Goal: Task Accomplishment & Management: Manage account settings

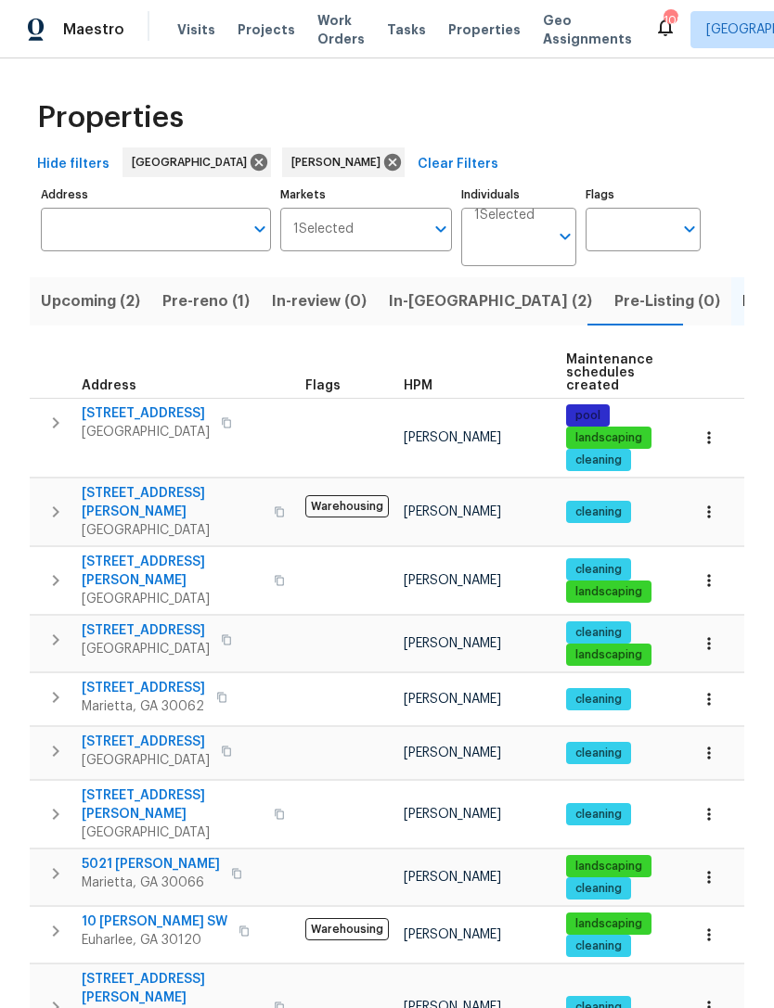
click at [199, 309] on span "Pre-reno (1)" at bounding box center [205, 302] width 87 height 26
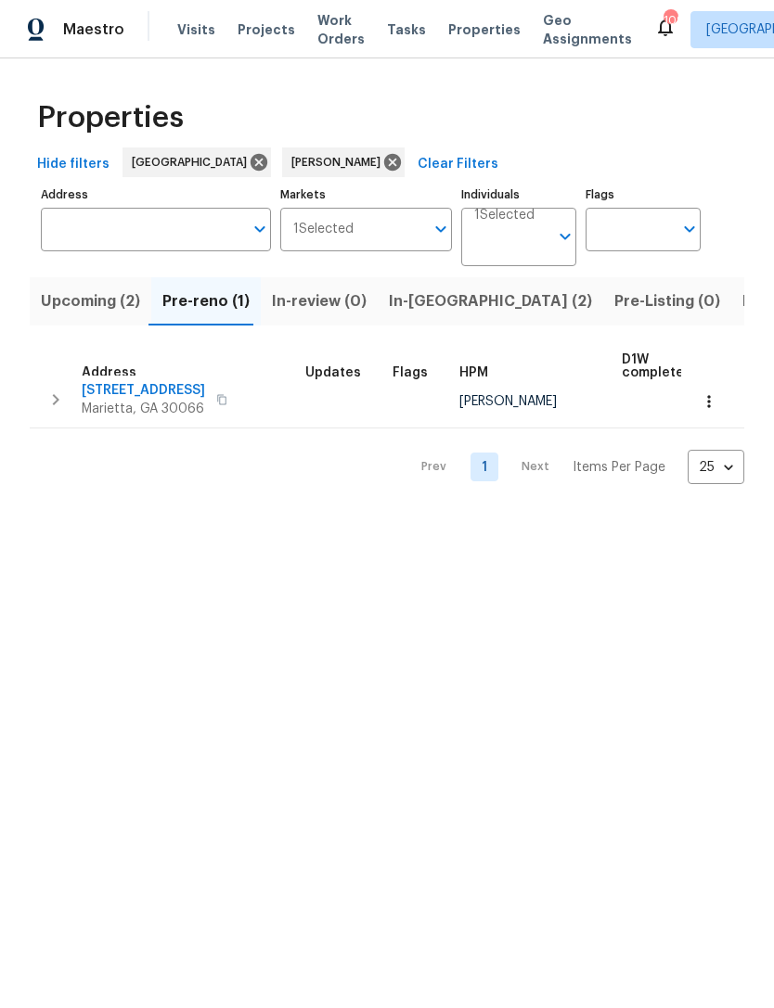
scroll to position [10, 0]
click at [419, 302] on span "In-reno (2)" at bounding box center [490, 302] width 203 height 26
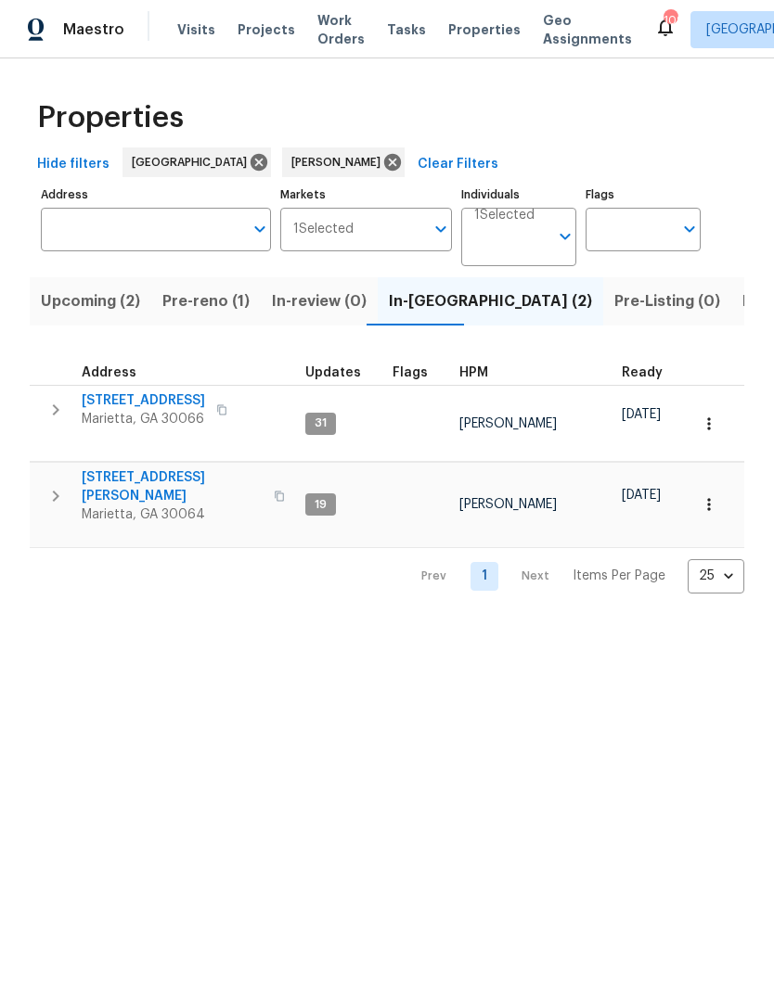
scroll to position [15, 0]
click at [152, 392] on span "[STREET_ADDRESS]" at bounding box center [143, 401] width 123 height 19
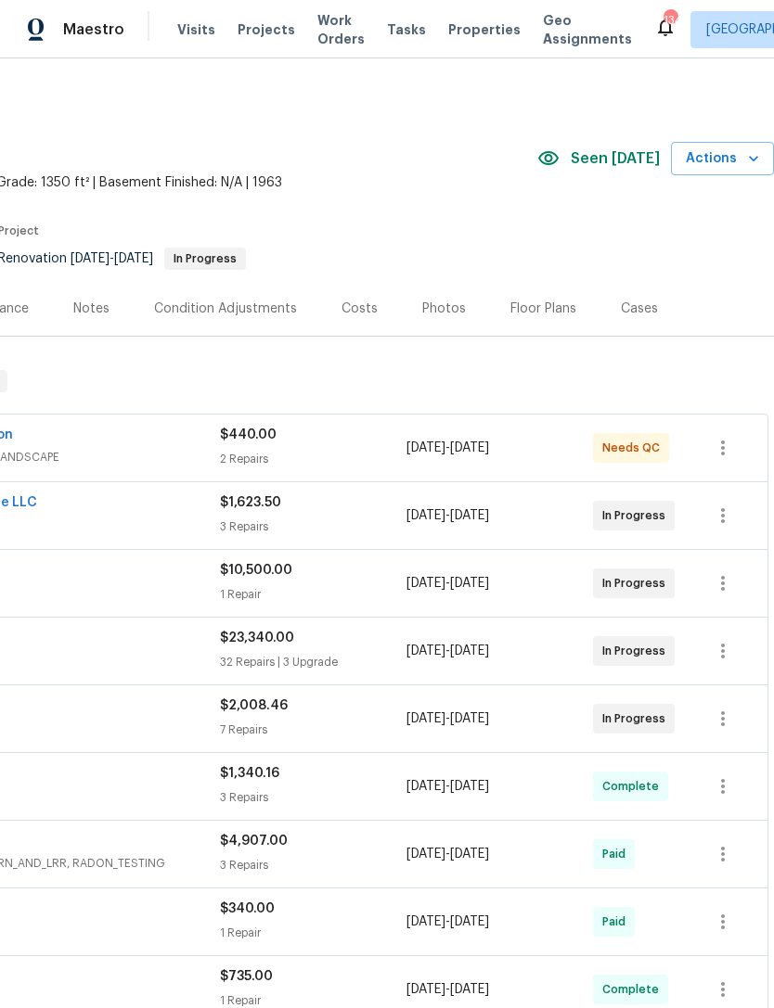
scroll to position [0, 275]
click at [718, 450] on icon "button" at bounding box center [723, 448] width 22 height 22
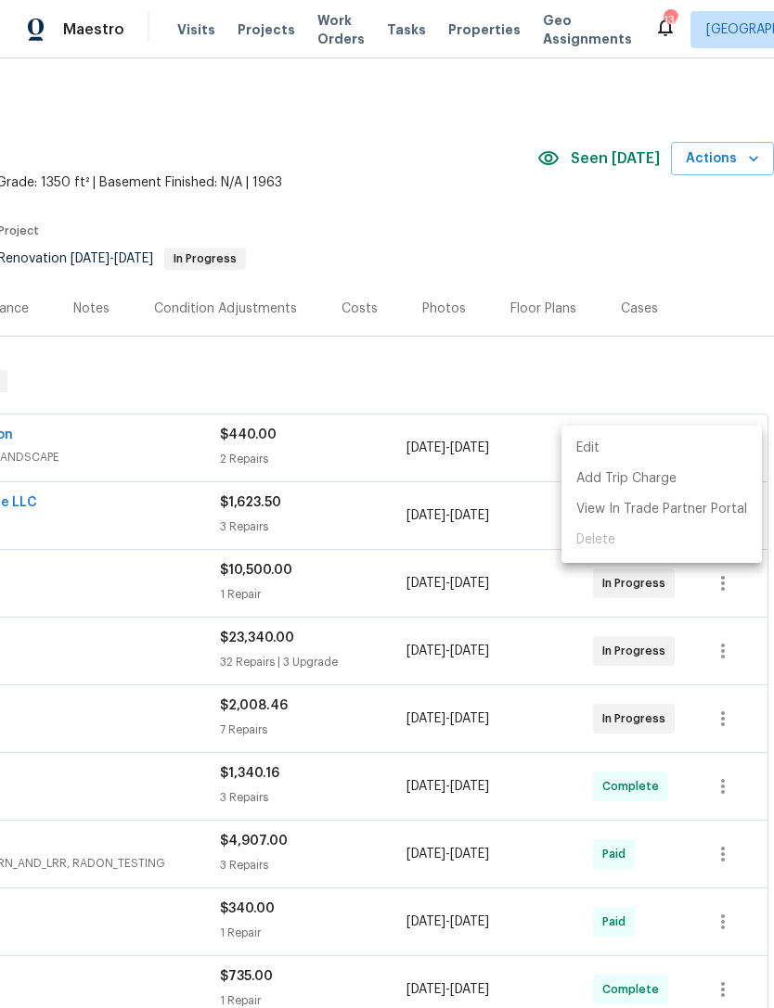
click at [169, 441] on div at bounding box center [387, 504] width 774 height 1008
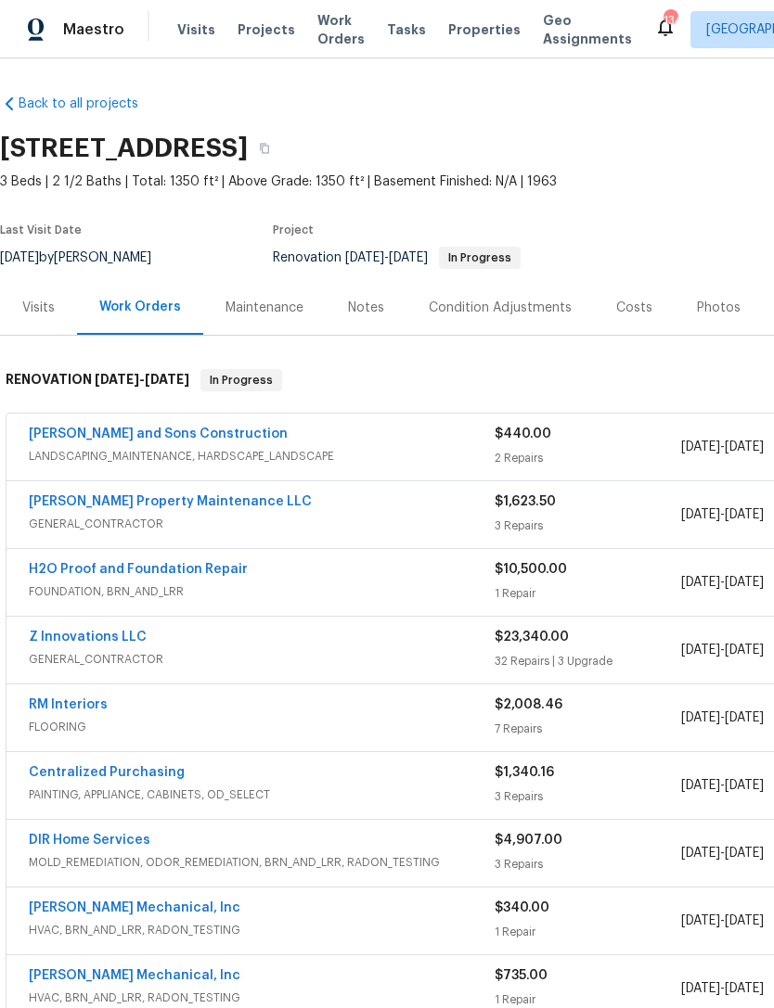
scroll to position [1, 0]
click at [97, 436] on link "[PERSON_NAME] and Sons Construction" at bounding box center [158, 434] width 259 height 13
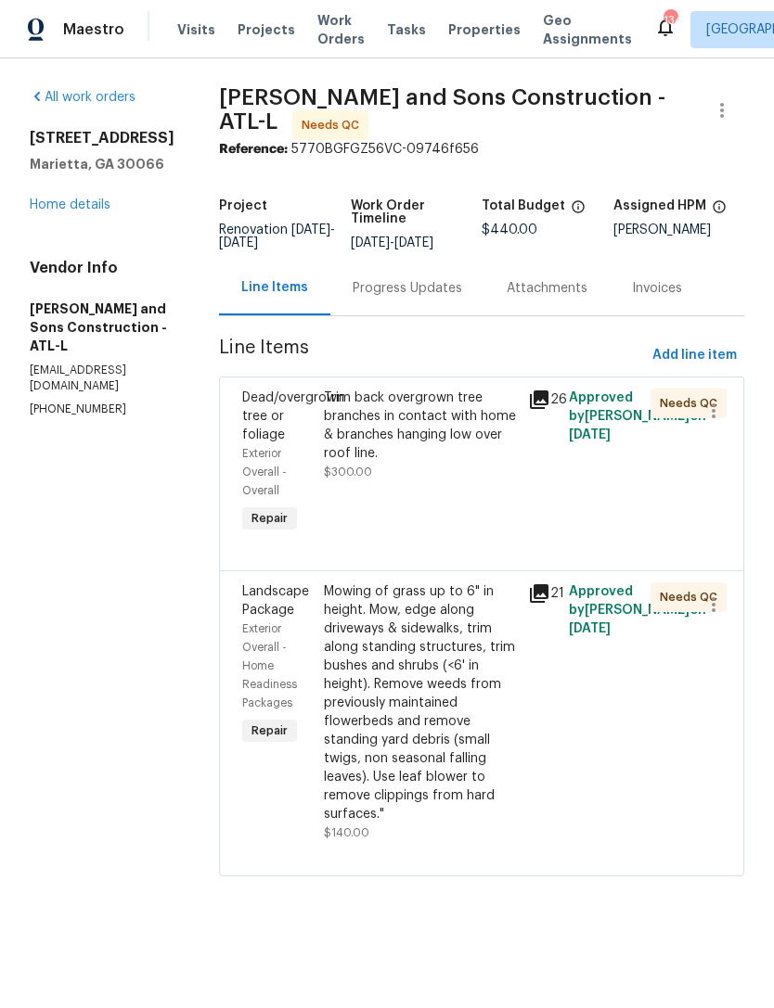
click at [242, 433] on span "Dead/overgrown tree or foliage" at bounding box center [293, 417] width 102 height 50
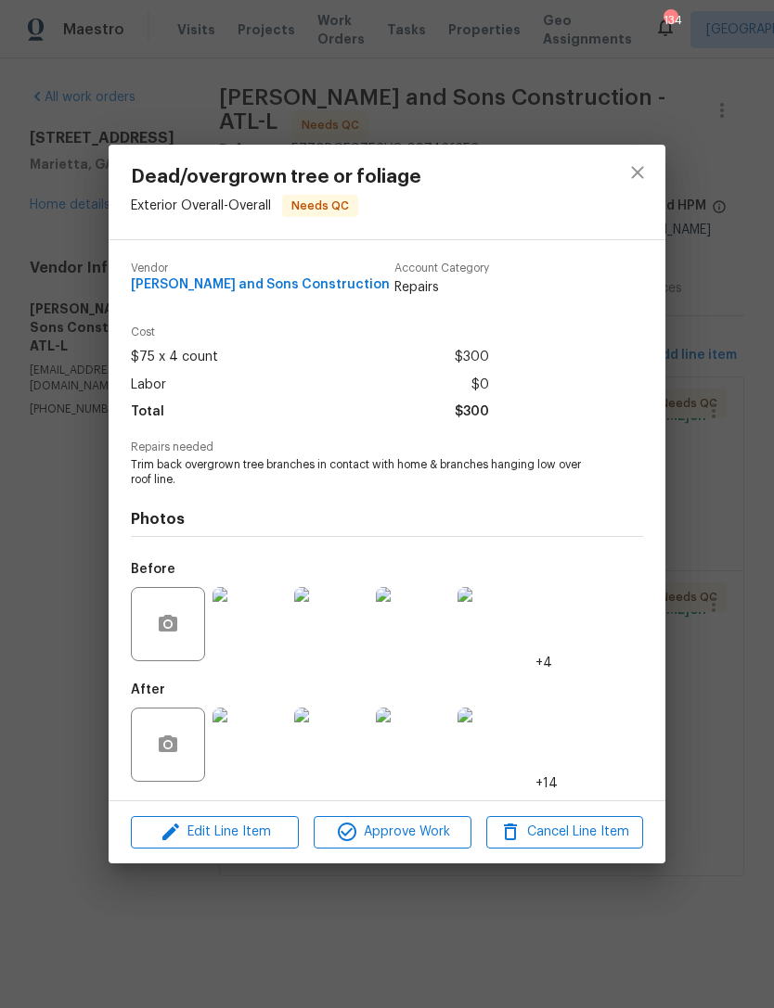
click at [247, 631] on img at bounding box center [249, 624] width 74 height 74
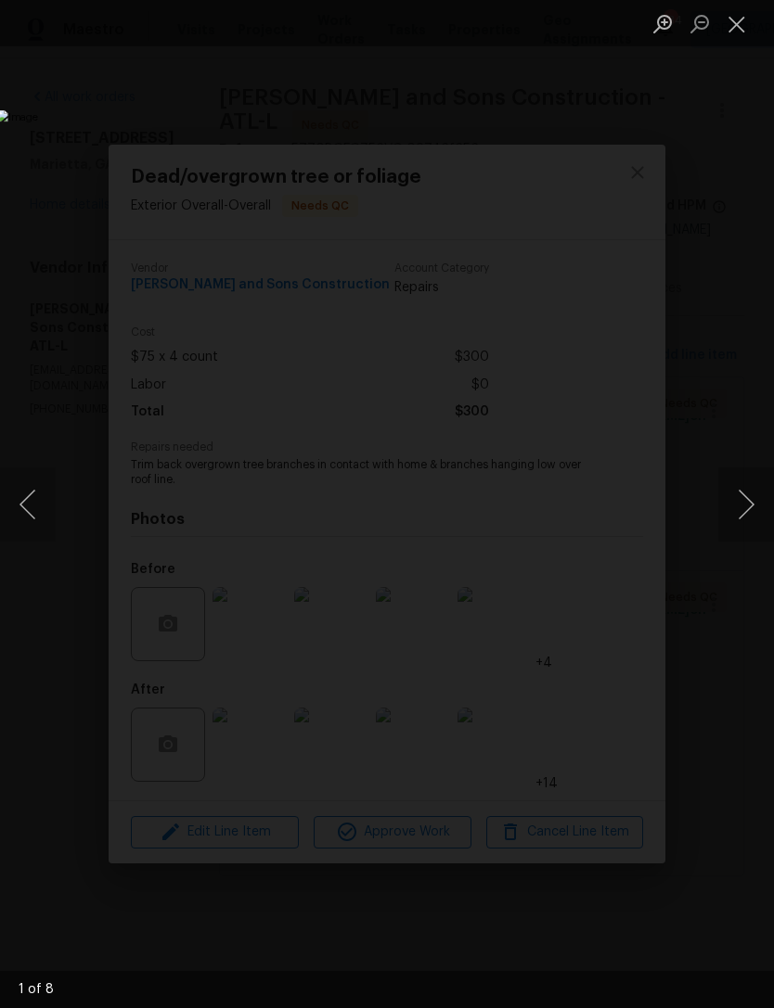
click at [741, 507] on button "Next image" at bounding box center [746, 505] width 56 height 74
click at [736, 511] on button "Next image" at bounding box center [746, 505] width 56 height 74
click at [729, 512] on button "Next image" at bounding box center [746, 505] width 56 height 74
click at [728, 519] on button "Next image" at bounding box center [746, 505] width 56 height 74
click at [739, 515] on button "Next image" at bounding box center [746, 505] width 56 height 74
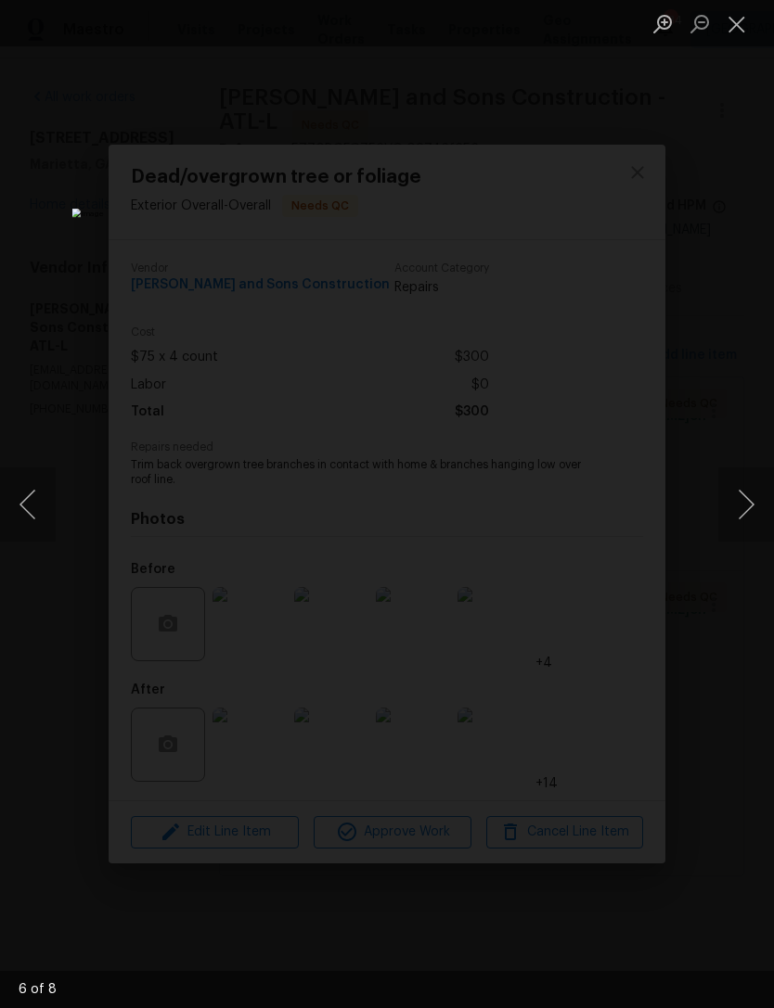
click at [728, 524] on button "Next image" at bounding box center [746, 505] width 56 height 74
click at [722, 532] on button "Next image" at bounding box center [746, 505] width 56 height 74
click at [740, 516] on button "Next image" at bounding box center [746, 505] width 56 height 74
click at [53, 502] on button "Previous image" at bounding box center [28, 505] width 56 height 74
click at [748, 34] on button "Close lightbox" at bounding box center [736, 23] width 37 height 32
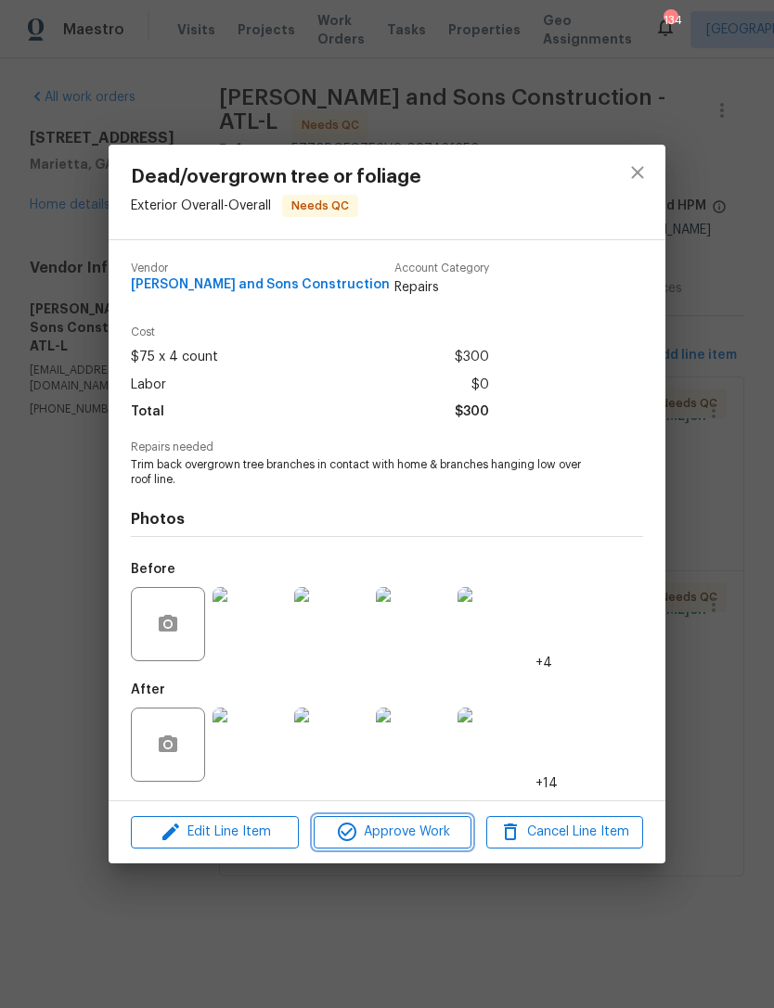
click at [411, 826] on span "Approve Work" at bounding box center [392, 832] width 146 height 23
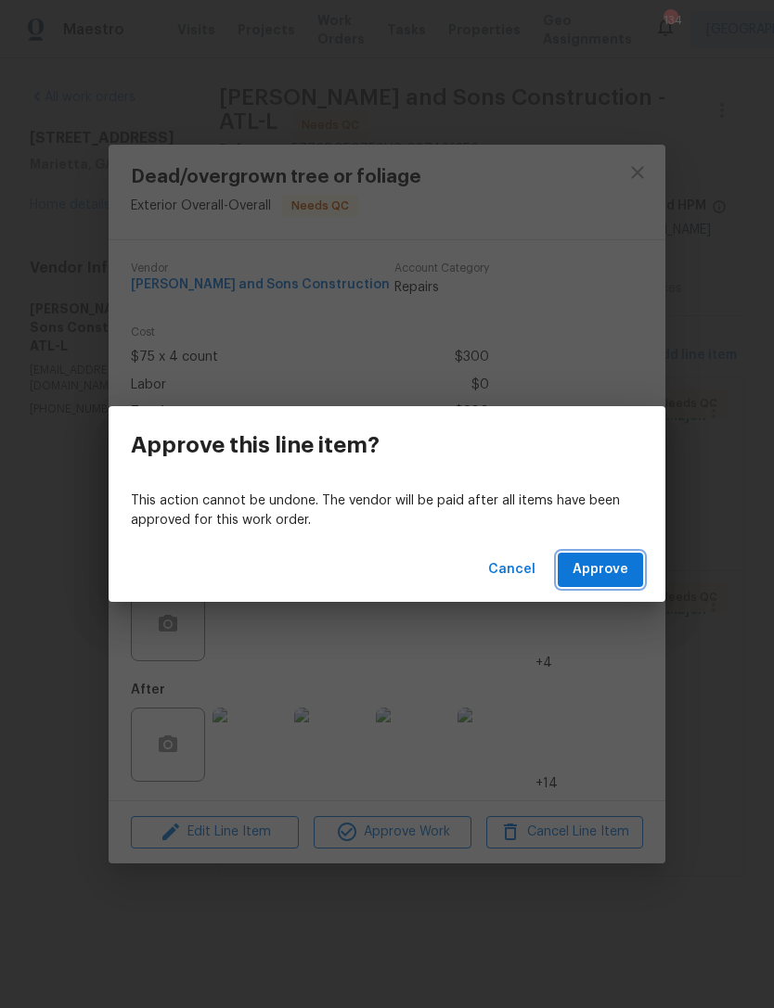
click at [597, 575] on span "Approve" at bounding box center [600, 570] width 56 height 23
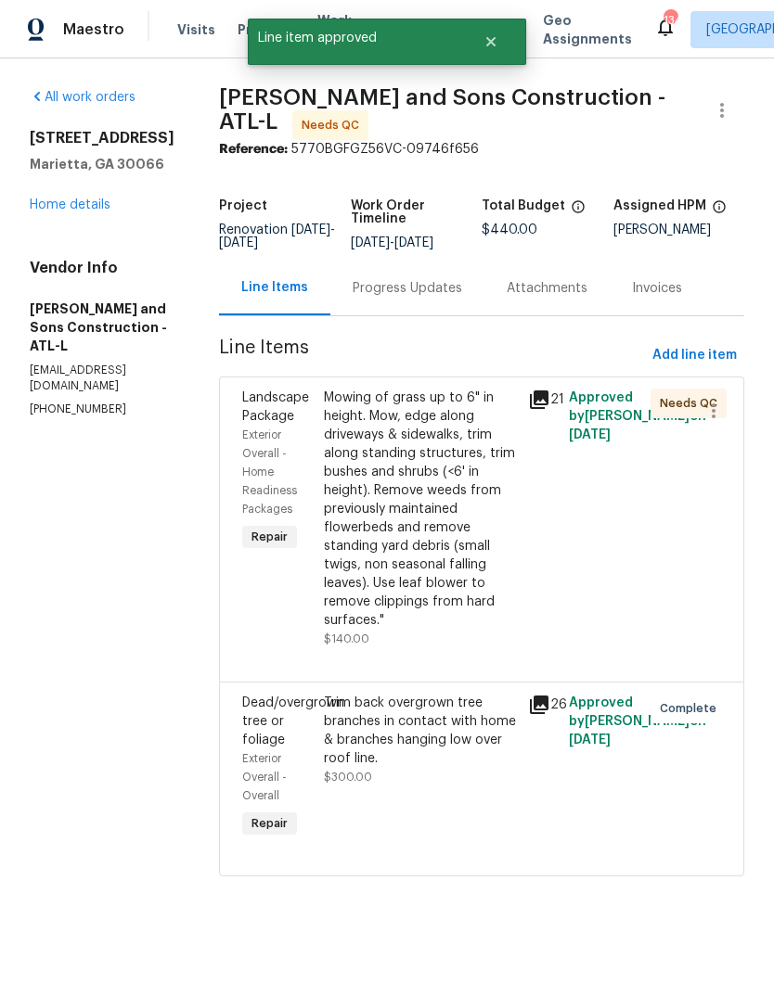
click at [242, 400] on div "Landscape Package" at bounding box center [277, 407] width 71 height 37
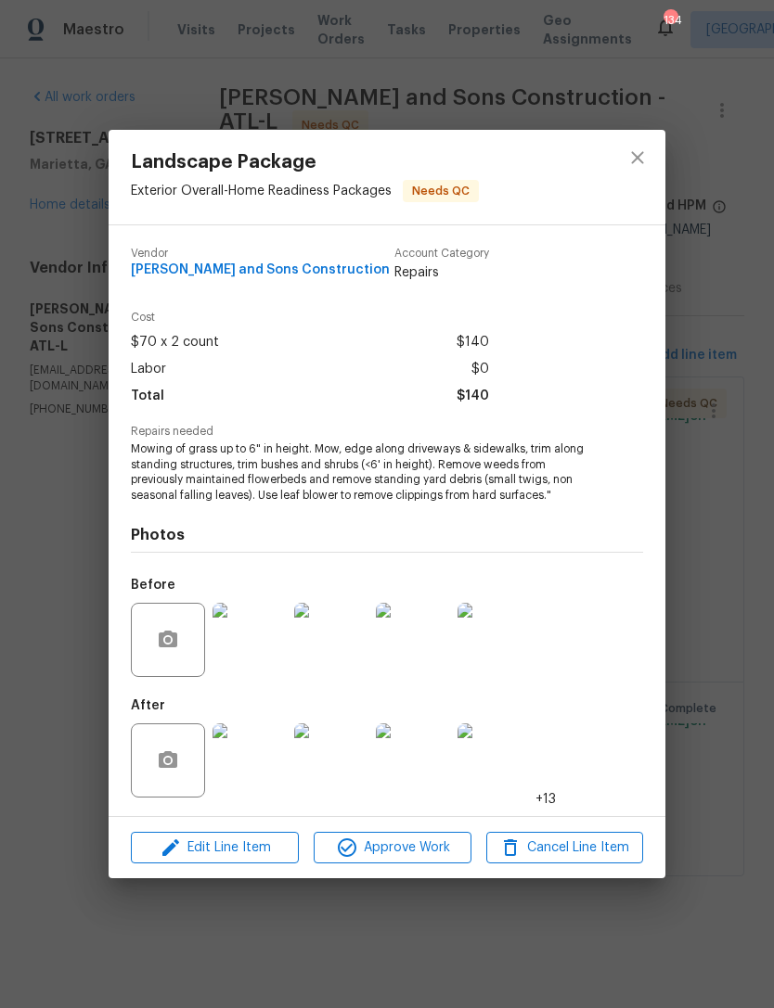
click at [246, 642] on img at bounding box center [249, 640] width 74 height 74
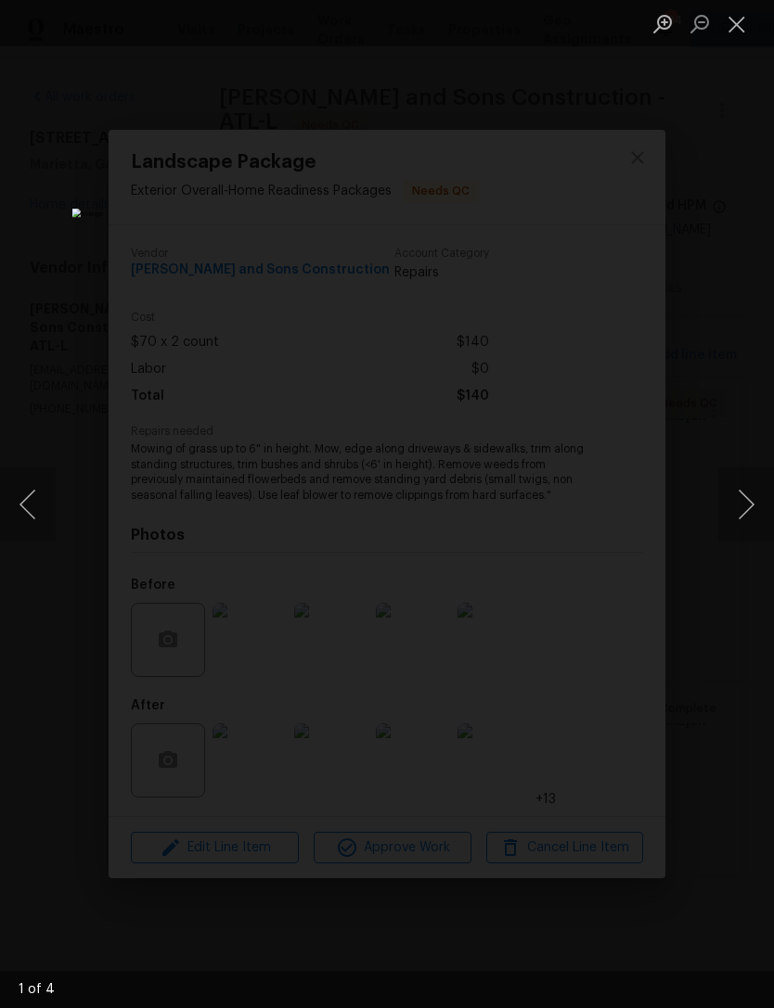
click at [738, 518] on button "Next image" at bounding box center [746, 505] width 56 height 74
click at [733, 527] on button "Next image" at bounding box center [746, 505] width 56 height 74
click at [731, 524] on button "Next image" at bounding box center [746, 505] width 56 height 74
click at [731, 527] on button "Next image" at bounding box center [746, 505] width 56 height 74
click at [736, 530] on button "Next image" at bounding box center [746, 505] width 56 height 74
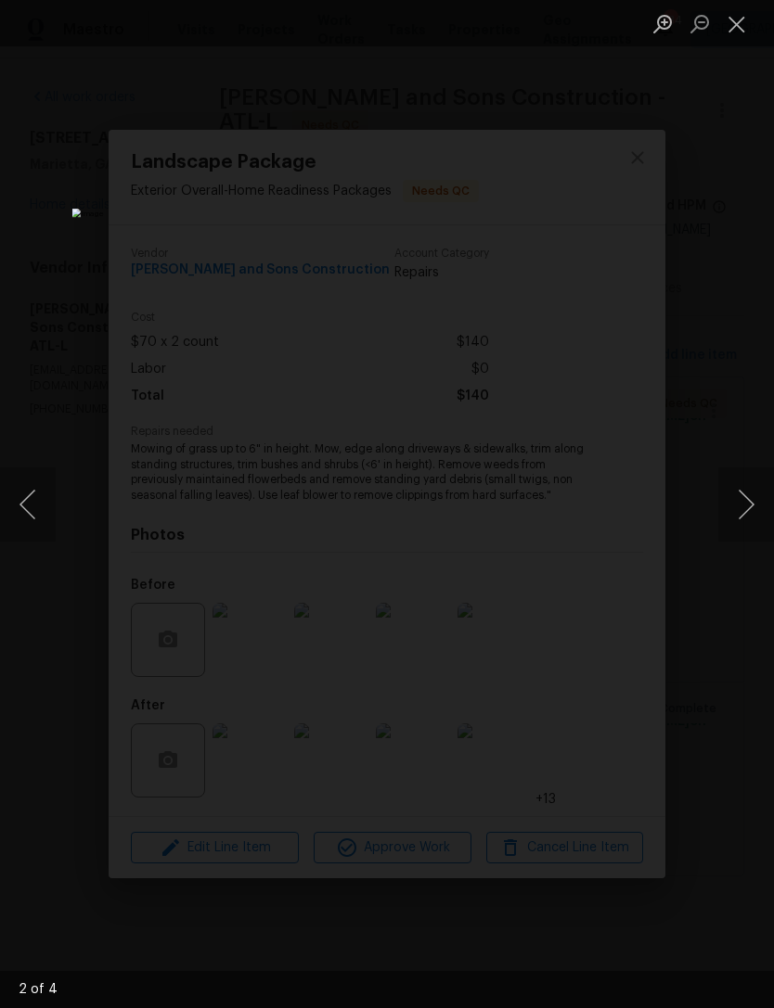
click at [737, 19] on button "Close lightbox" at bounding box center [736, 23] width 37 height 32
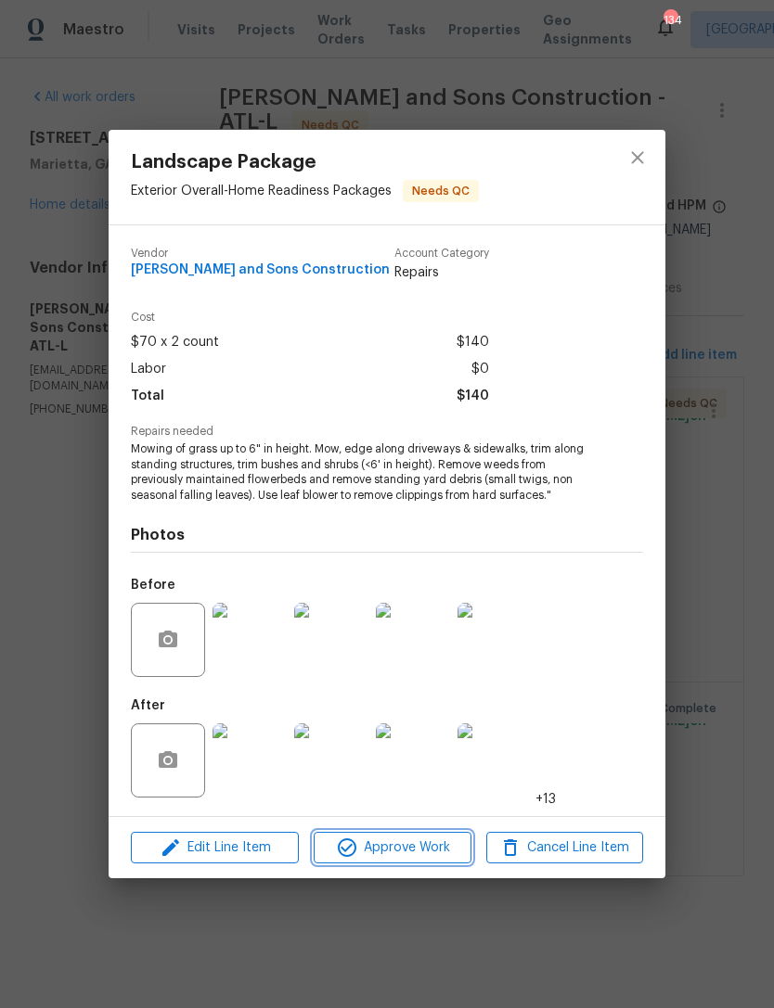
click at [446, 843] on span "Approve Work" at bounding box center [392, 848] width 146 height 23
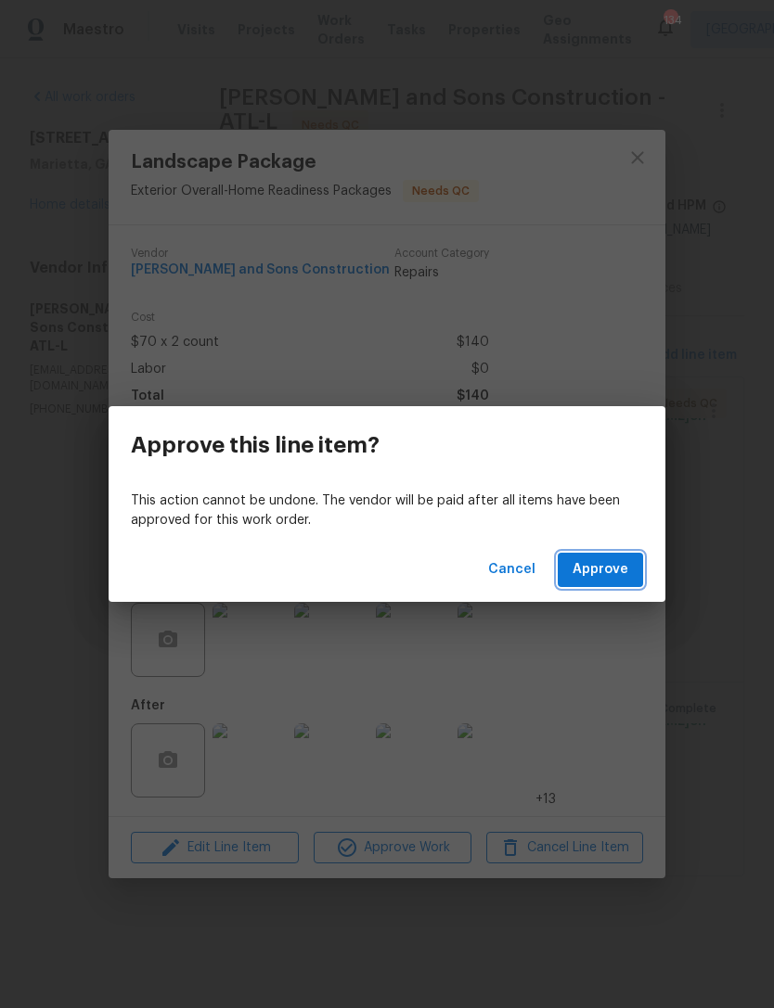
click at [591, 577] on span "Approve" at bounding box center [600, 570] width 56 height 23
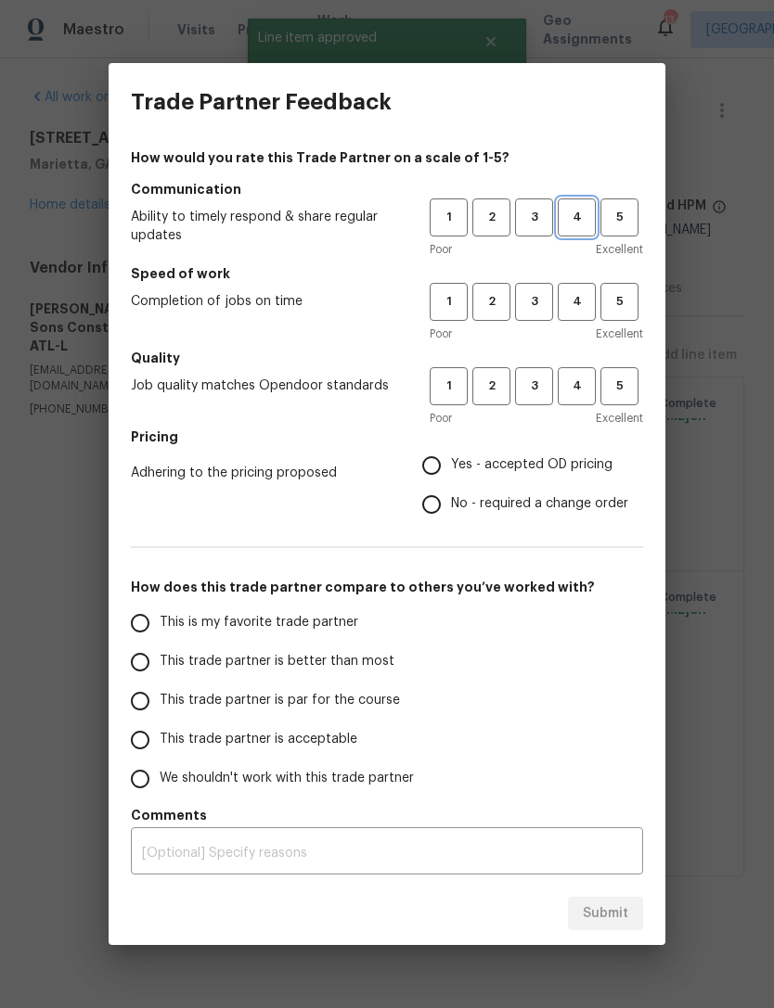
click at [572, 215] on span "4" at bounding box center [576, 217] width 34 height 21
click at [586, 298] on span "4" at bounding box center [576, 301] width 34 height 21
click at [585, 386] on span "4" at bounding box center [576, 386] width 34 height 21
click at [438, 478] on input "Yes - accepted OD pricing" at bounding box center [431, 465] width 39 height 39
radio input "true"
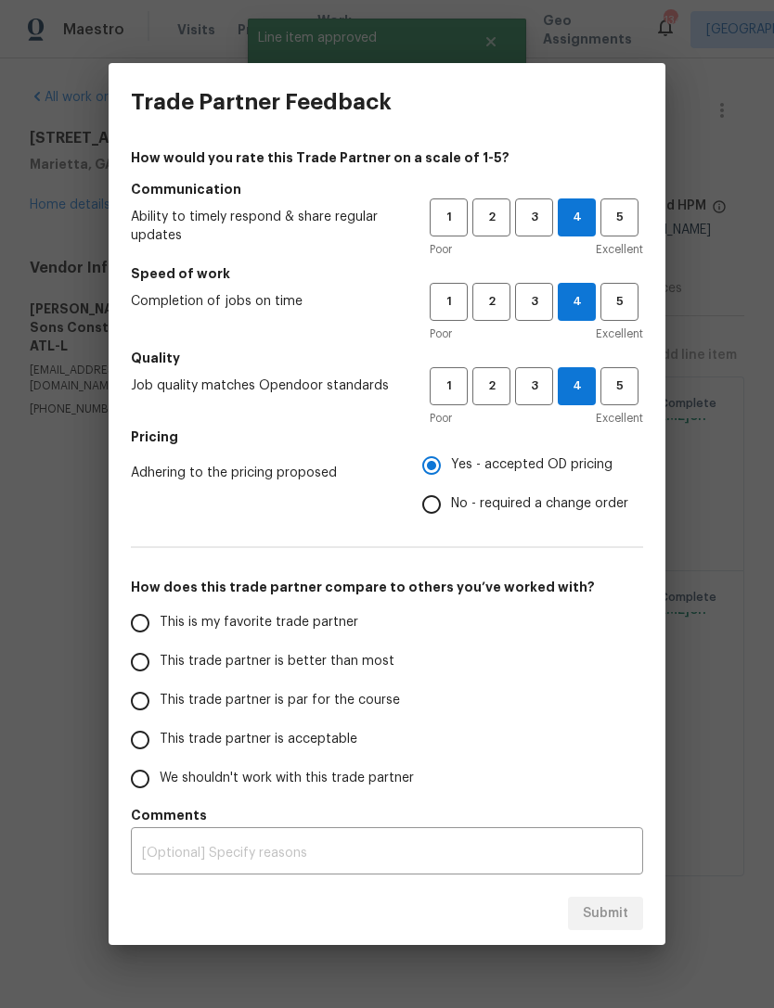
click at [149, 747] on input "This trade partner is acceptable" at bounding box center [140, 740] width 39 height 39
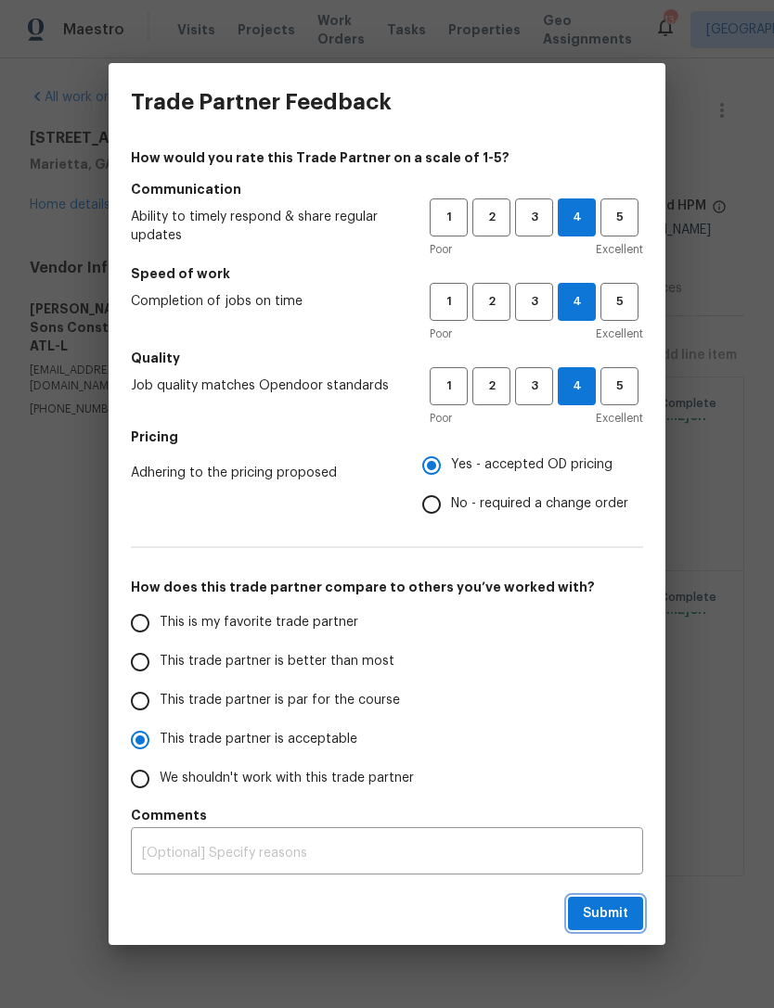
click at [590, 910] on span "Submit" at bounding box center [605, 914] width 45 height 23
radio input "true"
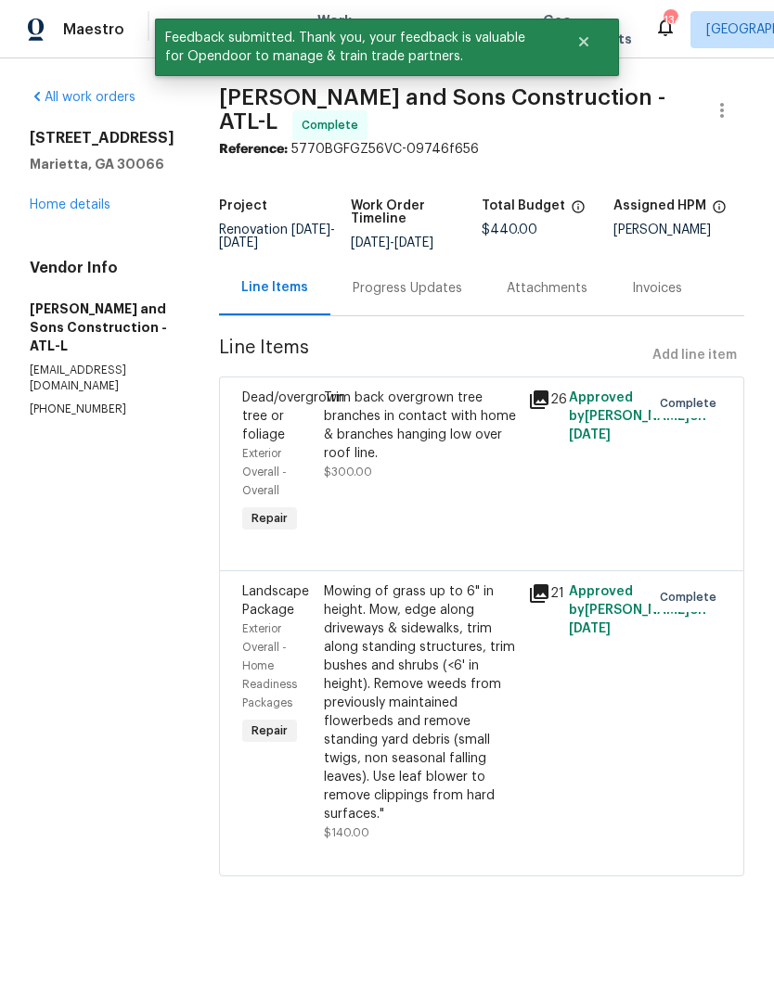
click at [86, 212] on link "Home details" at bounding box center [70, 205] width 81 height 13
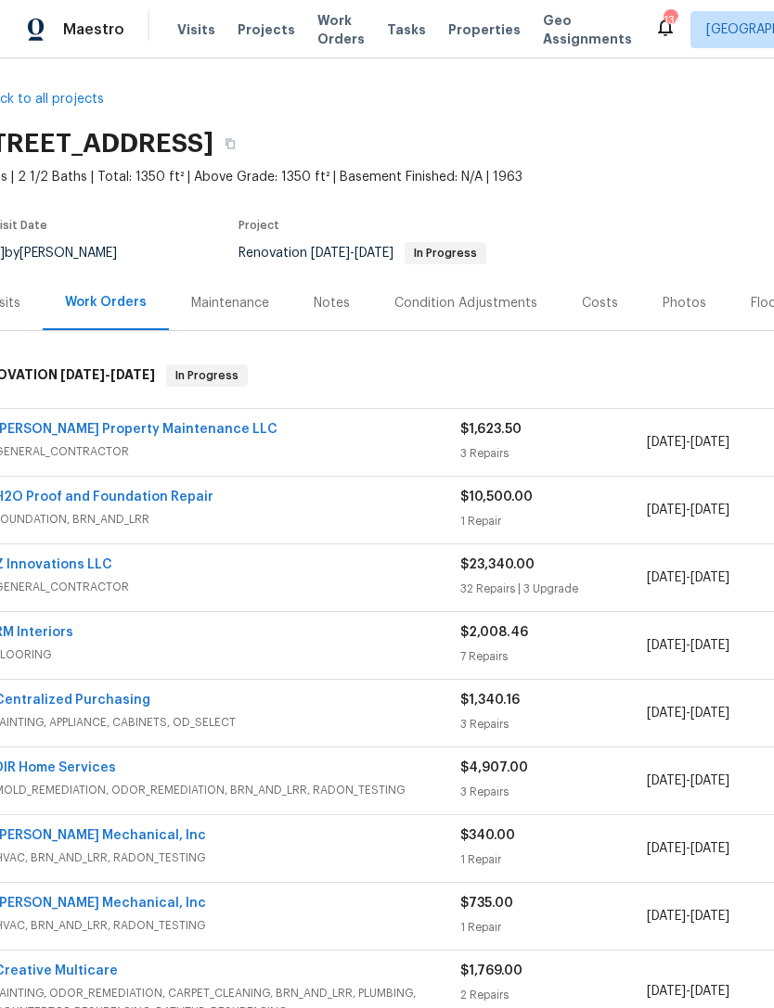
scroll to position [14, 16]
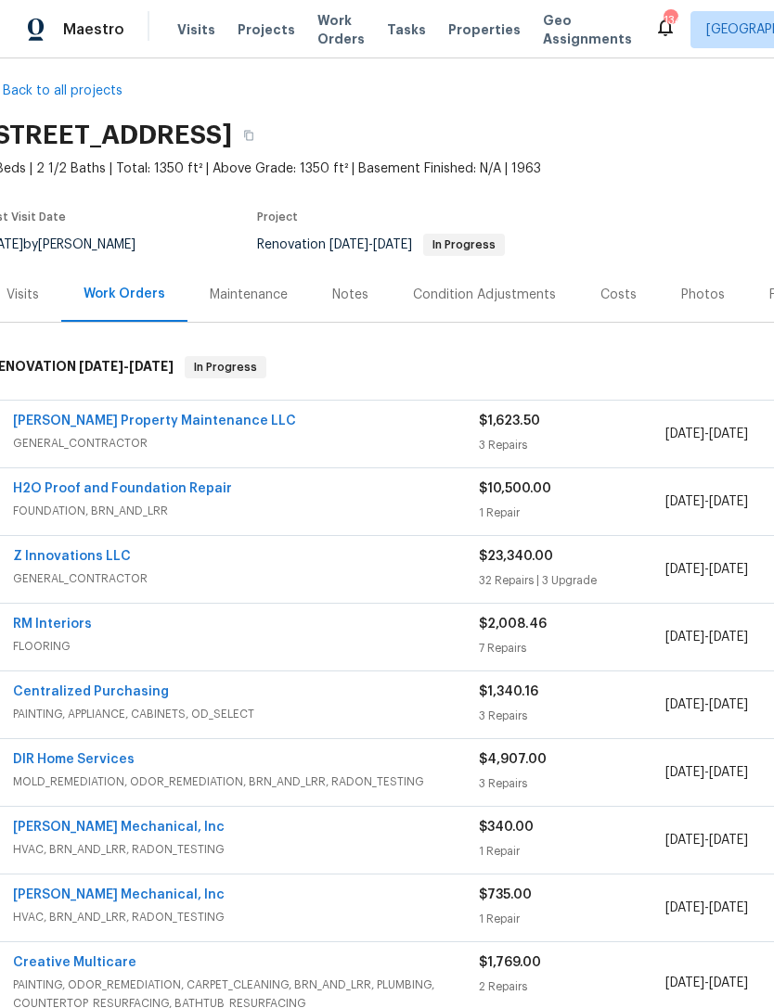
click at [300, 429] on div "[PERSON_NAME] Property Maintenance LLC" at bounding box center [246, 423] width 466 height 22
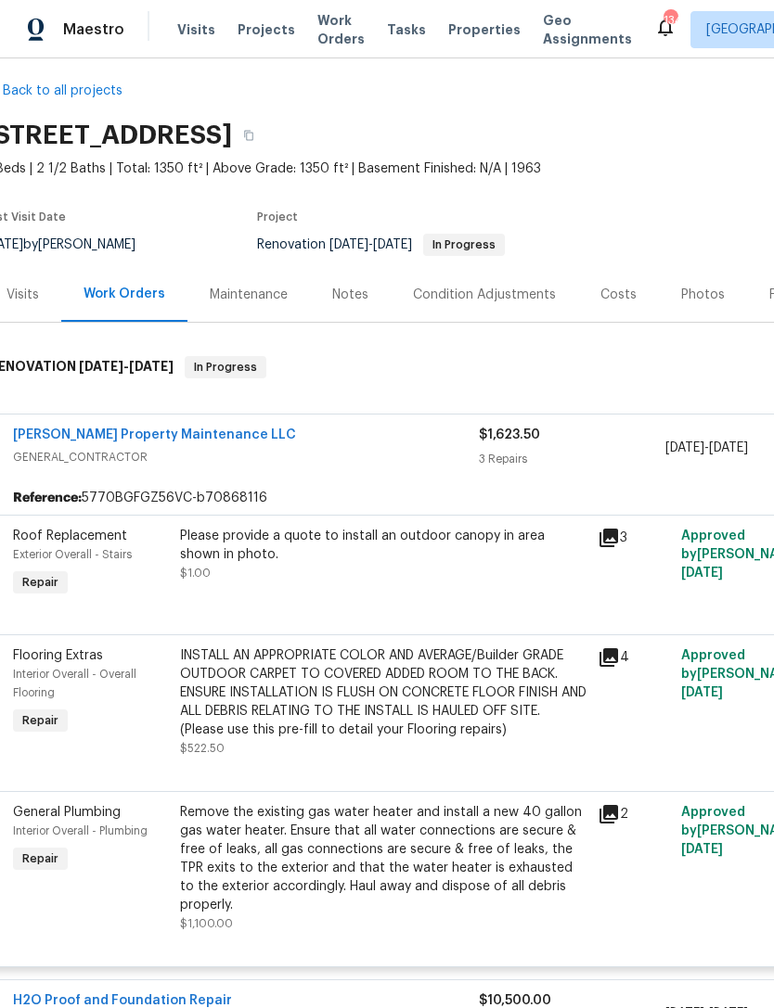
scroll to position [60, 6]
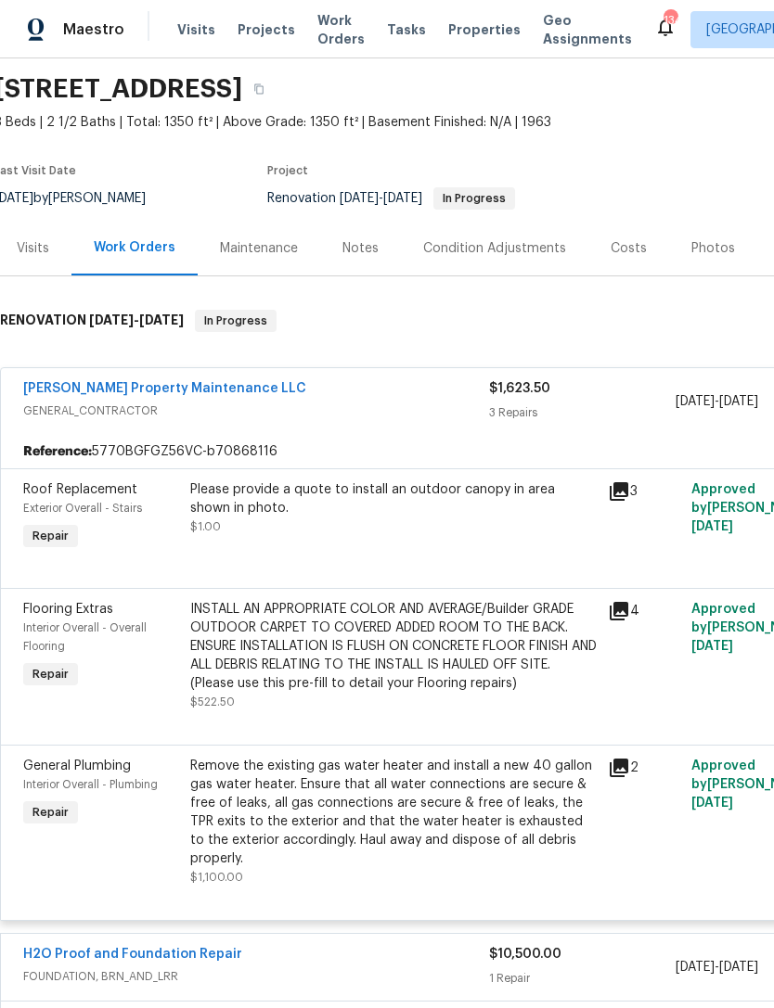
click at [57, 393] on link "[PERSON_NAME] Property Maintenance LLC" at bounding box center [164, 388] width 283 height 13
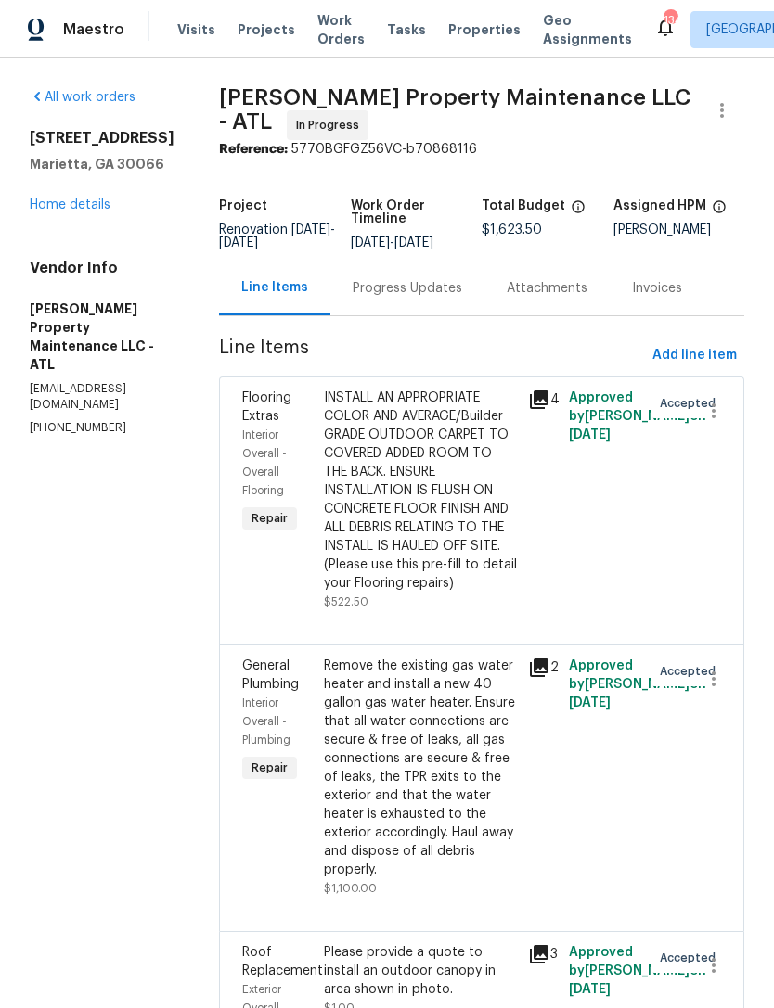
click at [393, 293] on div "Progress Updates" at bounding box center [407, 288] width 109 height 19
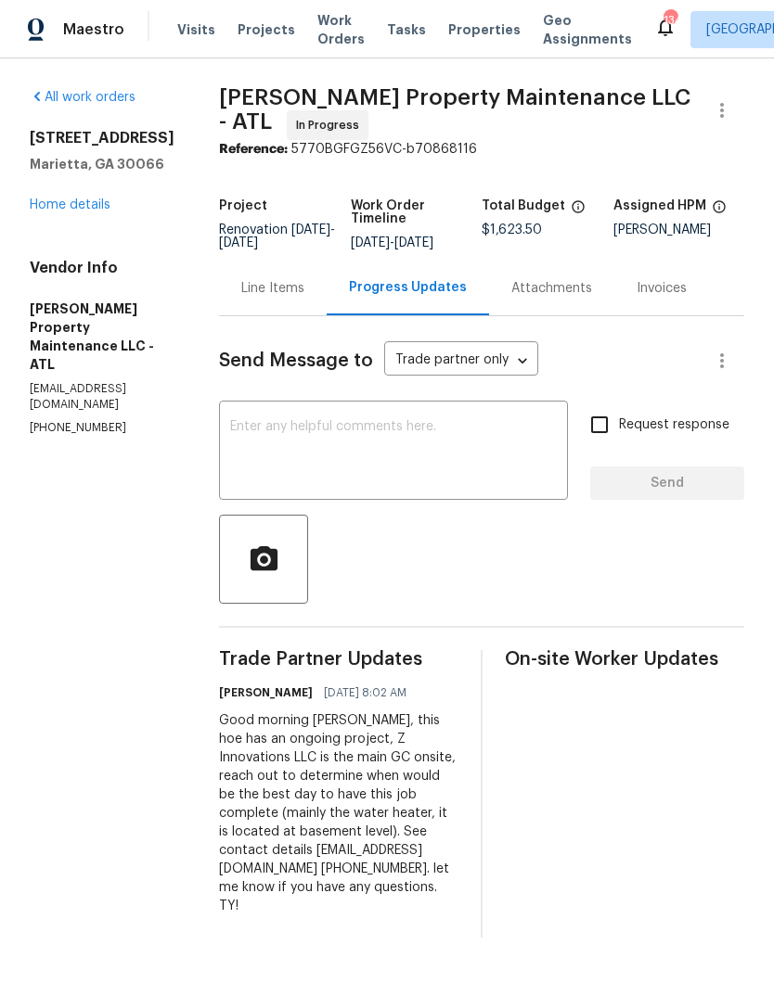
click at [407, 437] on textarea at bounding box center [393, 452] width 327 height 65
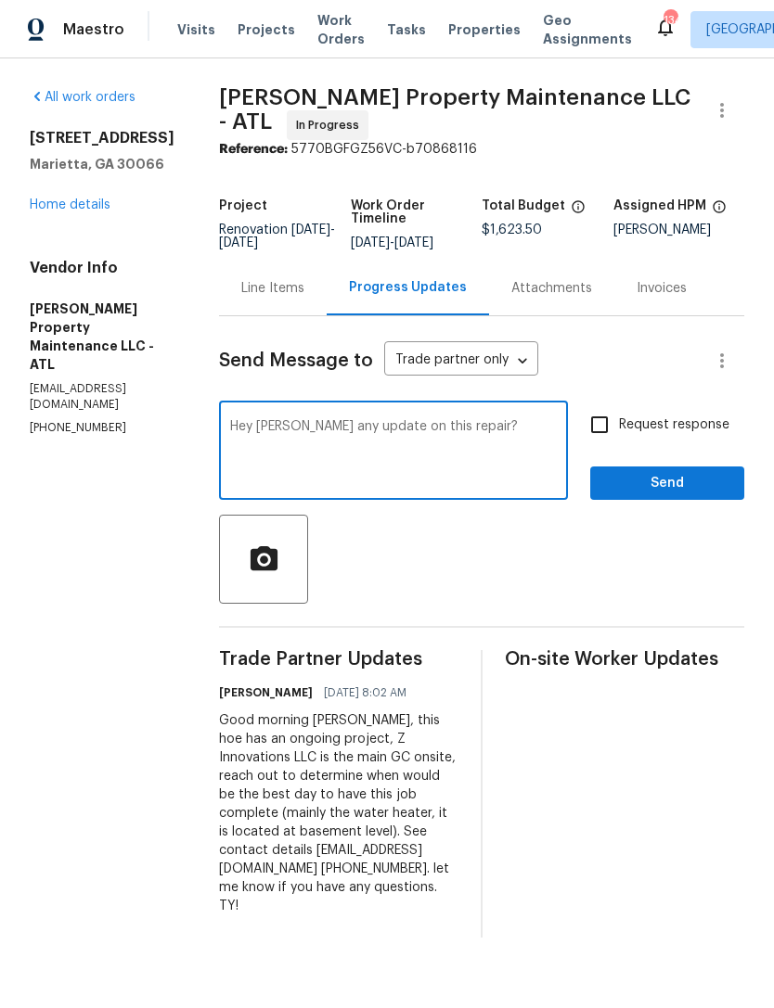
type textarea "Hey [PERSON_NAME] any update on this repair?"
click at [595, 442] on input "Request response" at bounding box center [599, 424] width 39 height 39
checkbox input "true"
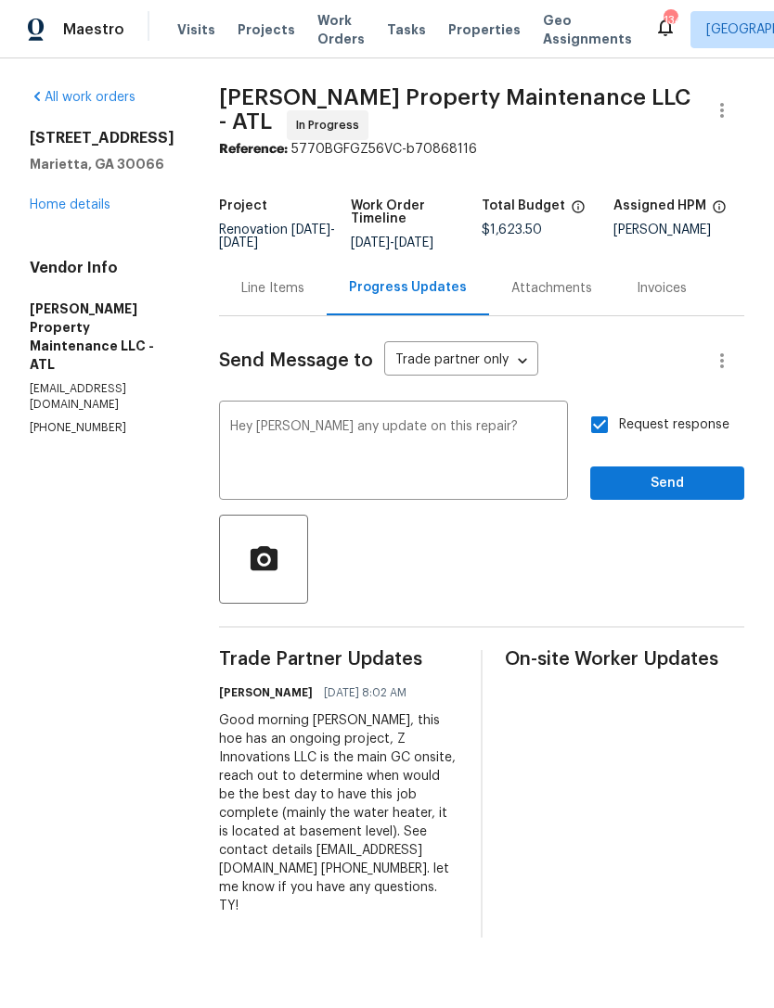
click at [409, 428] on textarea "Hey [PERSON_NAME] any update on this repair?" at bounding box center [393, 452] width 327 height 65
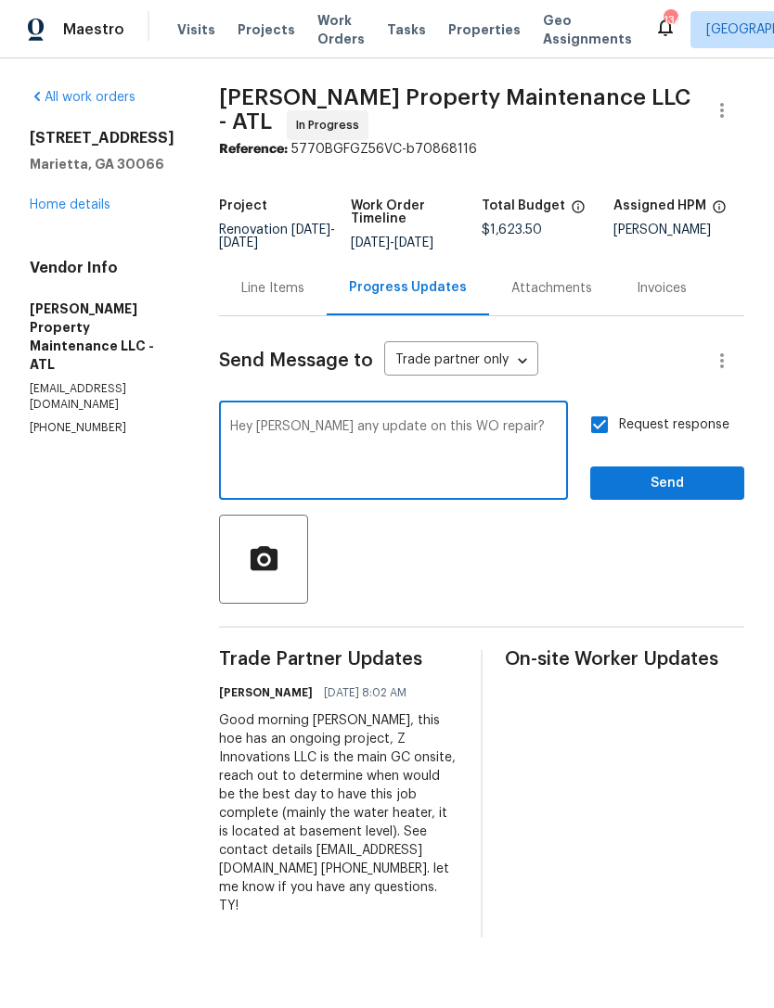
click at [482, 429] on textarea "Hey [PERSON_NAME] any update on this WO repair?" at bounding box center [393, 452] width 327 height 65
type textarea "Hey [PERSON_NAME] any update on this WO?"
click at [669, 476] on span "Send" at bounding box center [667, 483] width 124 height 23
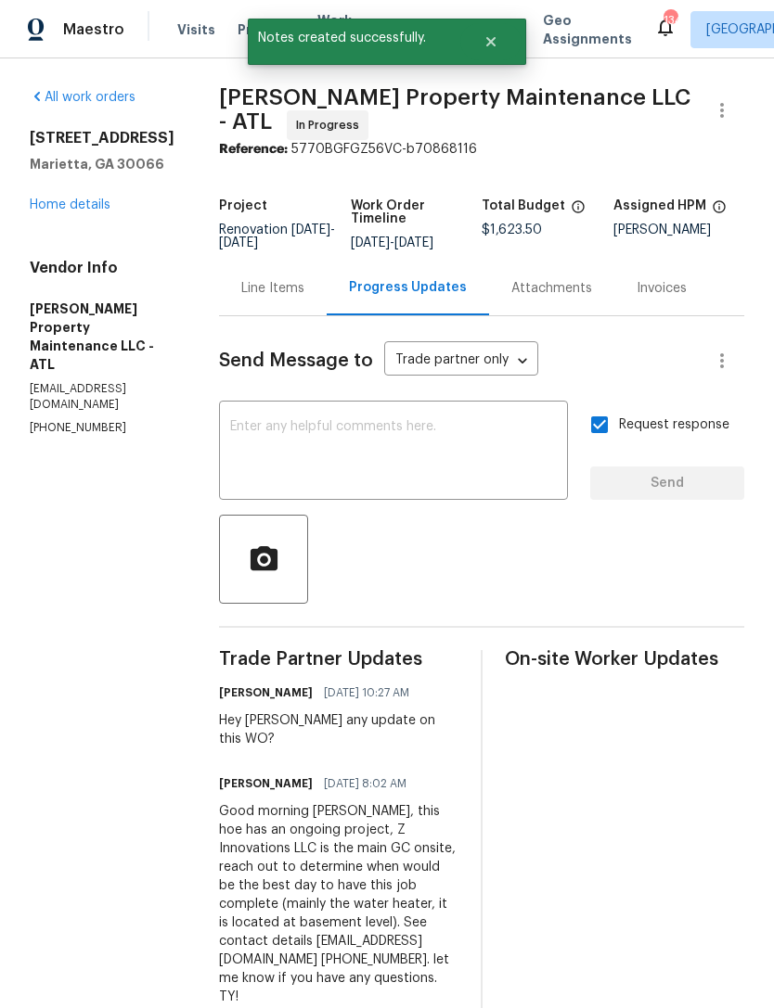
click at [82, 211] on link "Home details" at bounding box center [70, 205] width 81 height 13
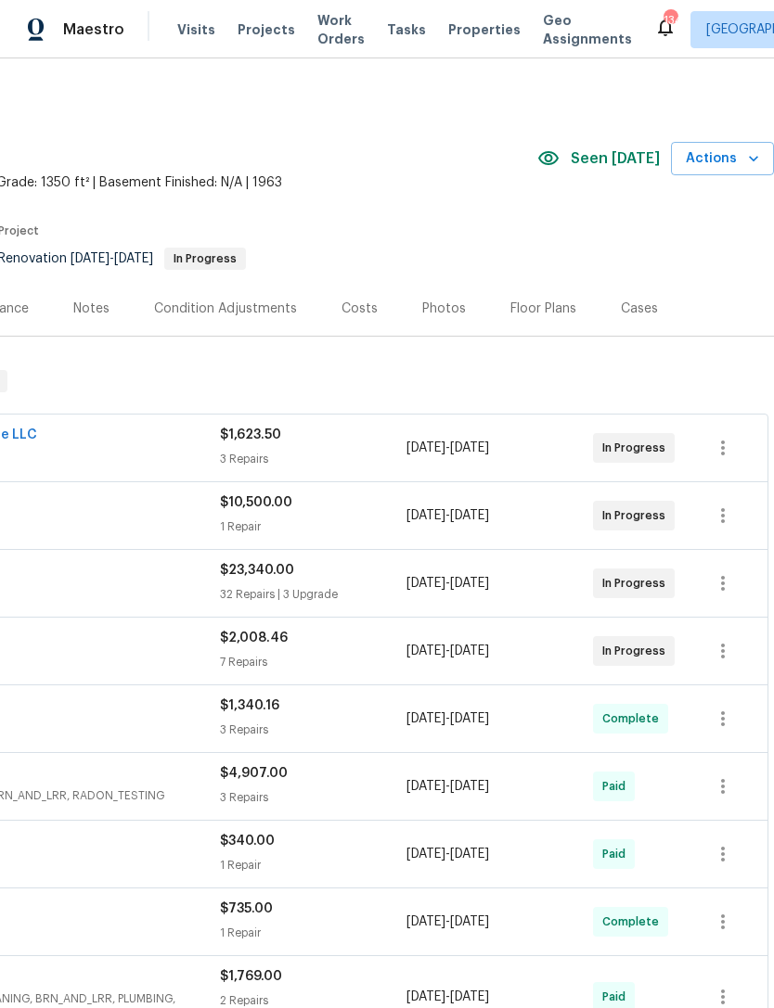
scroll to position [0, 275]
